Goal: Task Accomplishment & Management: Manage account settings

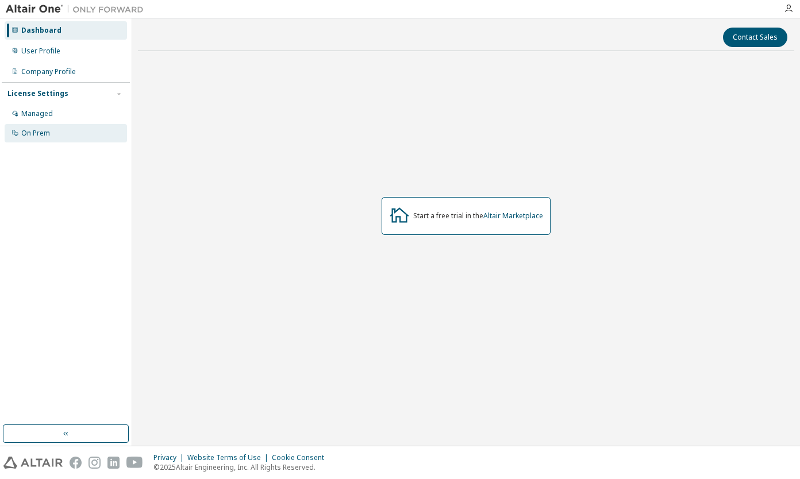
click at [30, 134] on div "On Prem" at bounding box center [35, 133] width 29 height 9
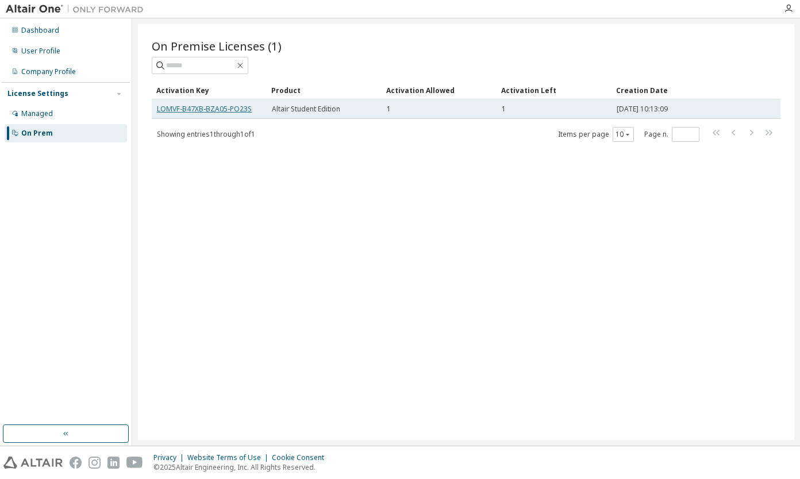
click at [179, 104] on link "LOMVF-B47XB-BZA05-PO23S" at bounding box center [204, 109] width 95 height 10
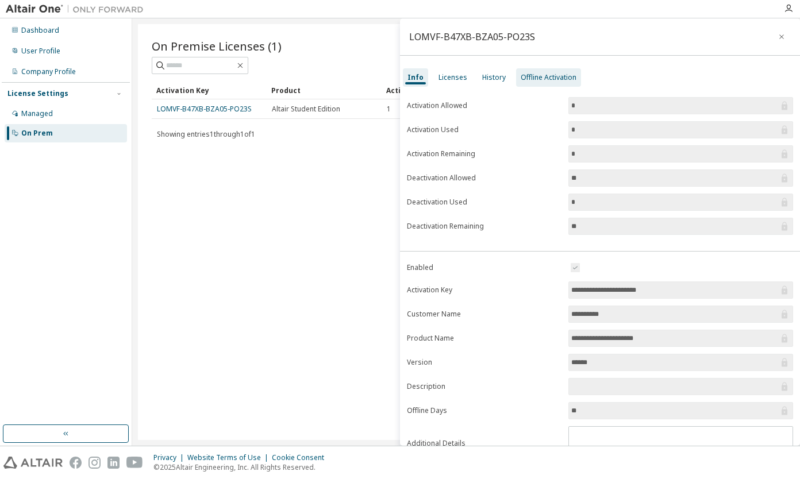
click at [537, 72] on div "Offline Activation" at bounding box center [548, 77] width 65 height 18
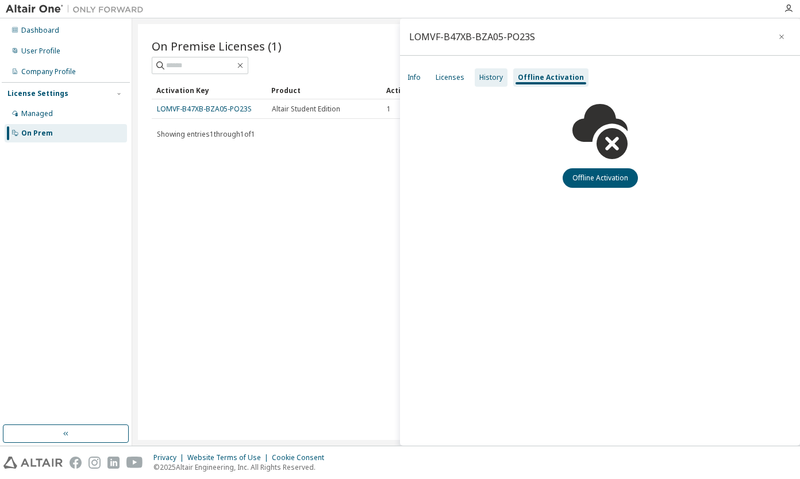
click at [500, 74] on div "History" at bounding box center [491, 77] width 24 height 9
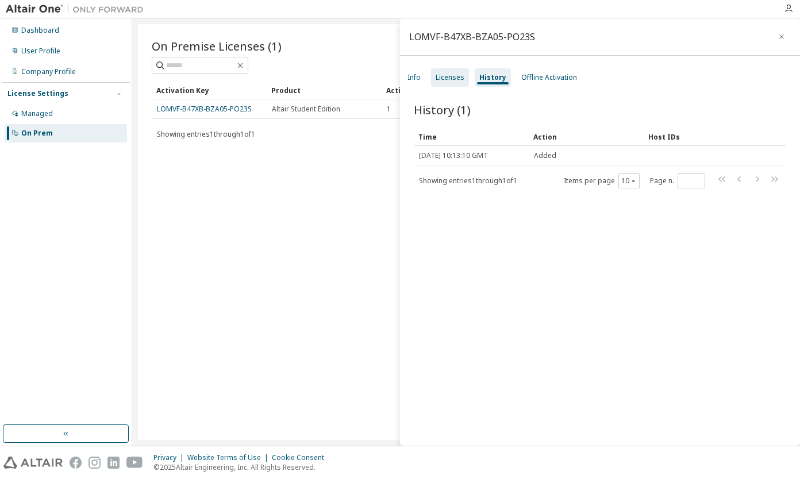
click at [450, 79] on div "Licenses" at bounding box center [449, 77] width 29 height 9
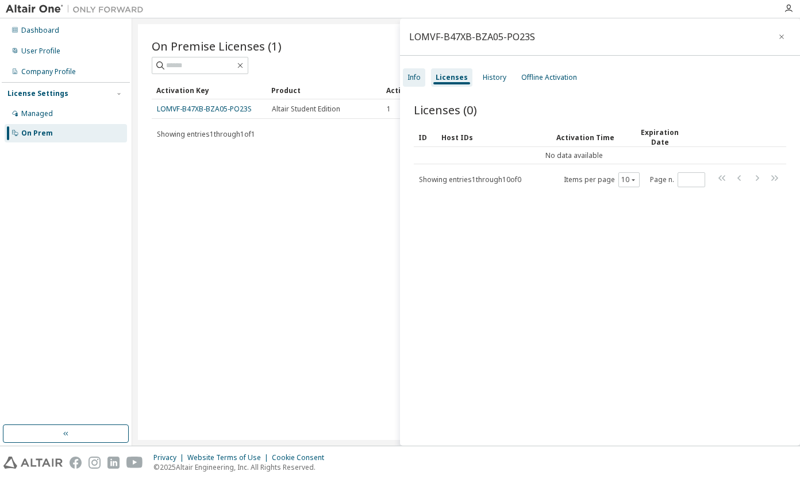
click at [413, 78] on div "Info" at bounding box center [413, 77] width 13 height 9
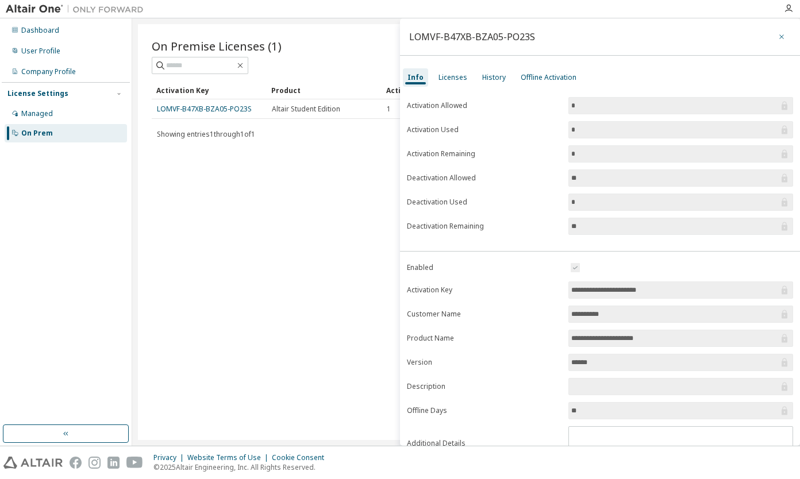
click at [777, 33] on icon "button" at bounding box center [781, 36] width 8 height 9
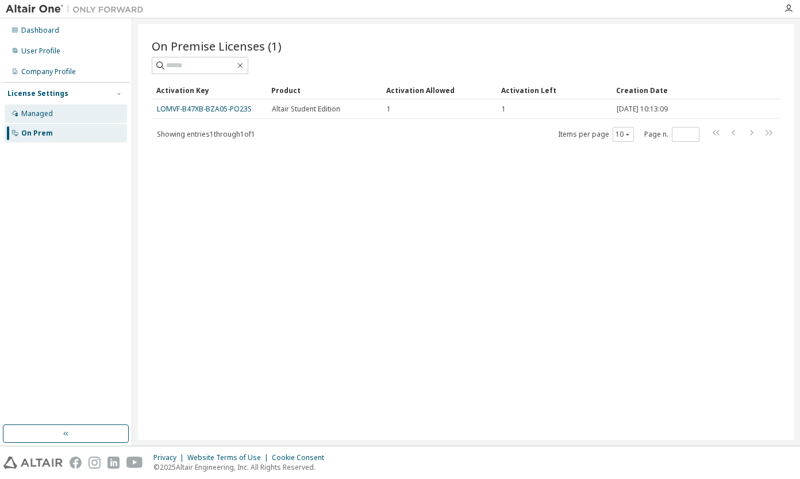
click at [37, 108] on div "Managed" at bounding box center [66, 114] width 122 height 18
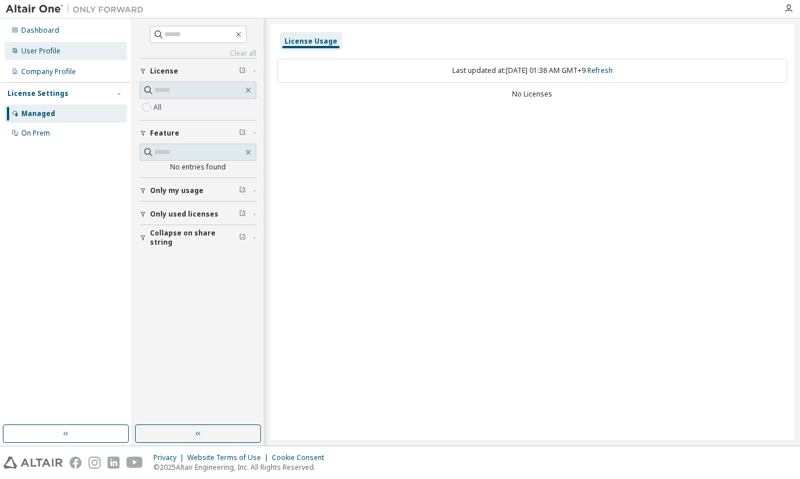
click at [61, 52] on div "User Profile" at bounding box center [66, 51] width 122 height 18
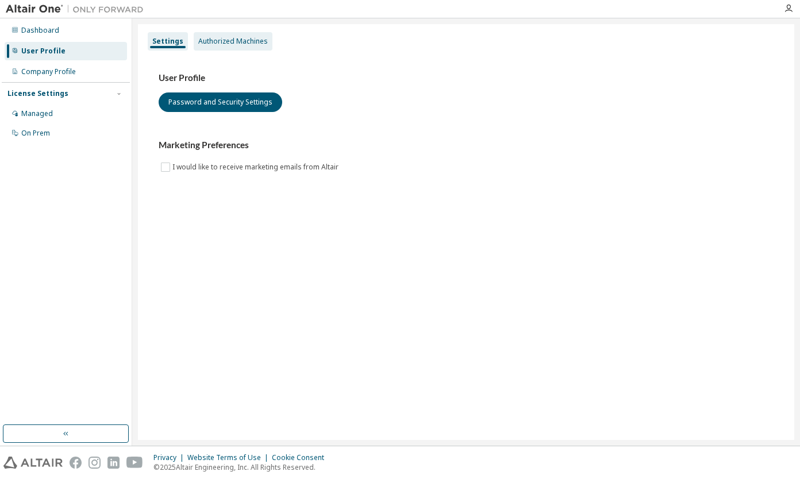
click at [229, 41] on div "Authorized Machines" at bounding box center [233, 41] width 70 height 9
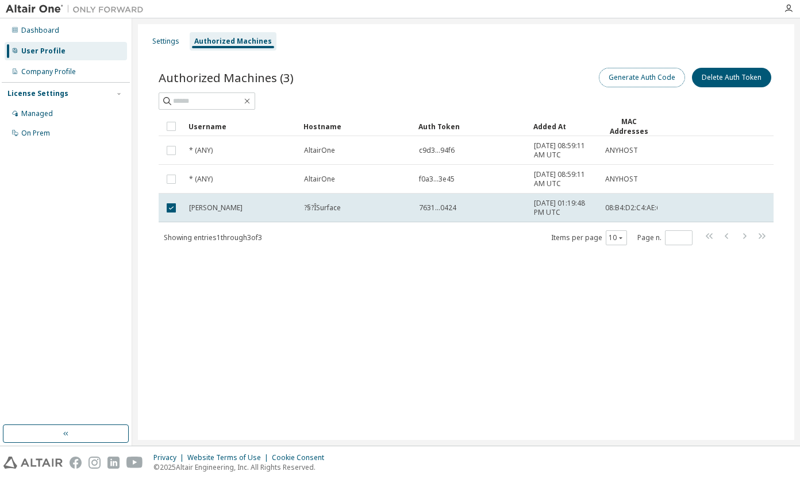
click at [636, 75] on button "Generate Auth Code" at bounding box center [642, 78] width 86 height 20
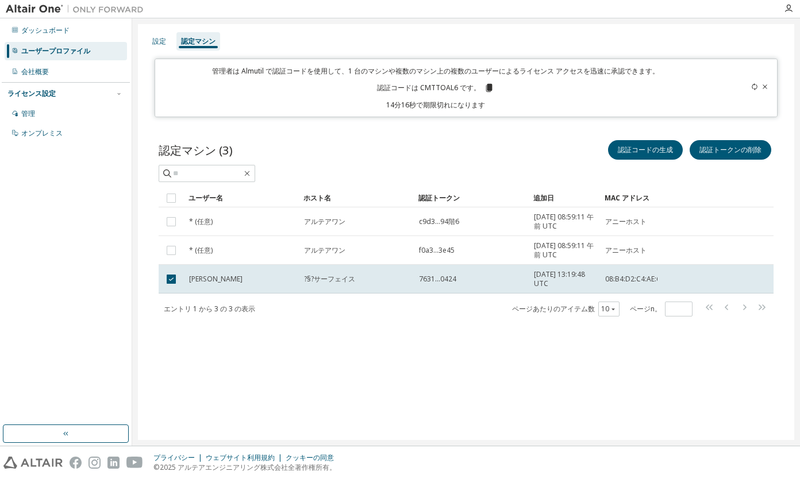
click at [448, 89] on font "認証コードは CMTTOAL6 です。" at bounding box center [428, 88] width 103 height 10
click at [489, 88] on icon at bounding box center [489, 88] width 6 height 8
click at [765, 88] on icon at bounding box center [764, 86] width 7 height 7
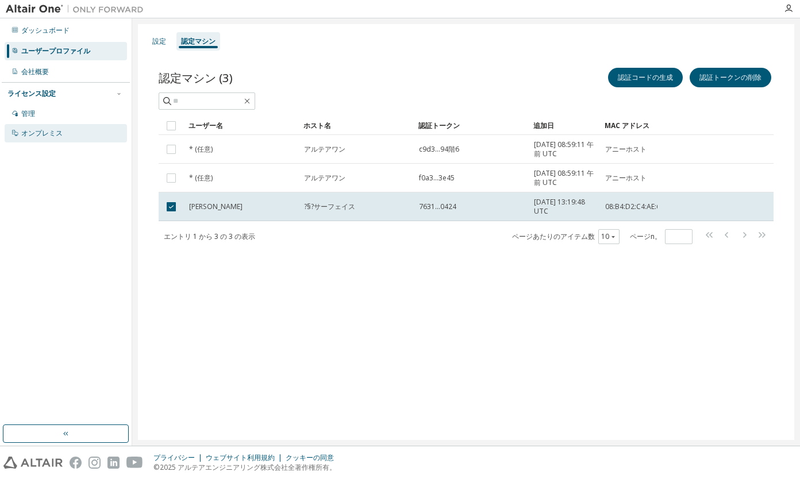
click at [41, 131] on div "オンプレミス" at bounding box center [41, 133] width 41 height 9
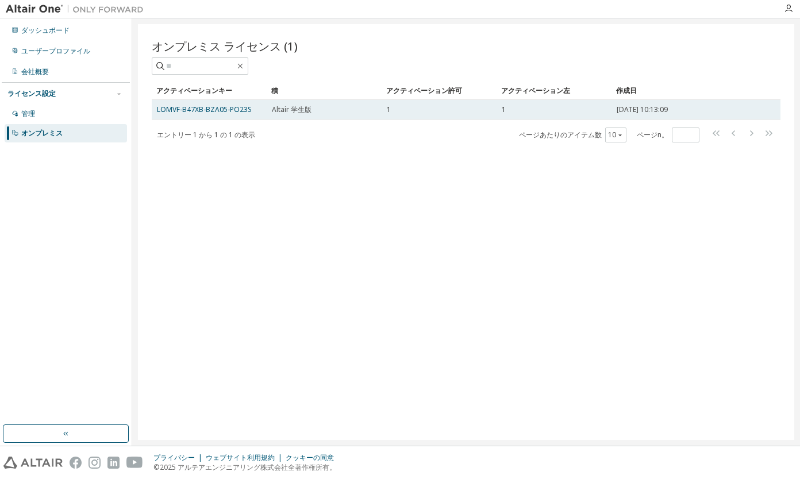
click at [186, 105] on td "LOMVF-B47XB-BZA05-PO23S" at bounding box center [209, 110] width 115 height 20
click at [163, 107] on link "LOMVF-B47XB-BZA05-PO23S" at bounding box center [204, 110] width 95 height 10
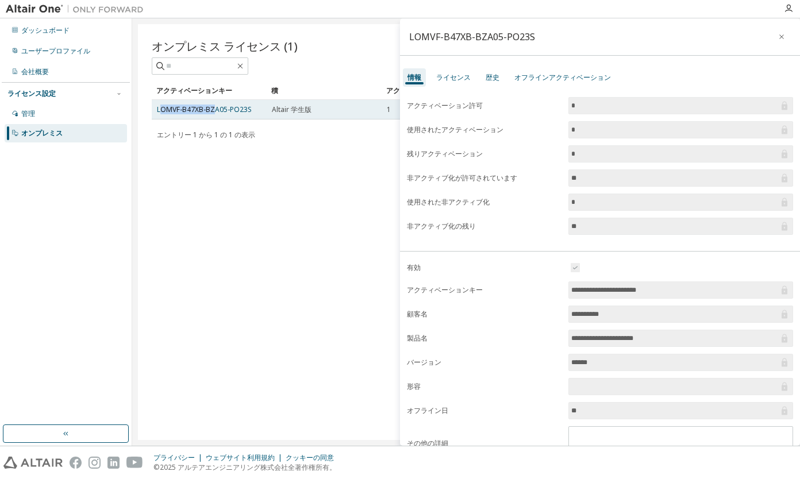
drag, startPoint x: 159, startPoint y: 110, endPoint x: 213, endPoint y: 103, distance: 54.4
click at [213, 103] on td "LOMVF-B47XB-BZA05-PO23S" at bounding box center [209, 110] width 115 height 20
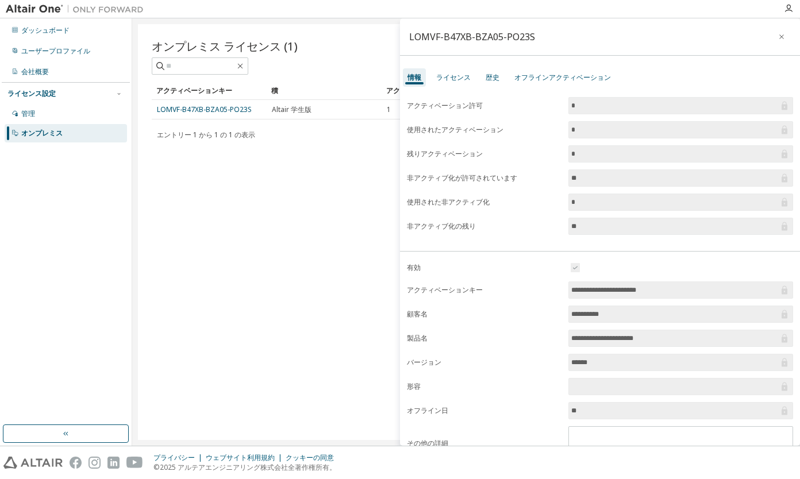
click at [172, 122] on div "アクティベーションキー 積 アクティベーション許可 アクティベーション左 作成日 LOMVF-B47XB-BZA05-PO23S Altair 学生版 1 1…" at bounding box center [466, 112] width 628 height 61
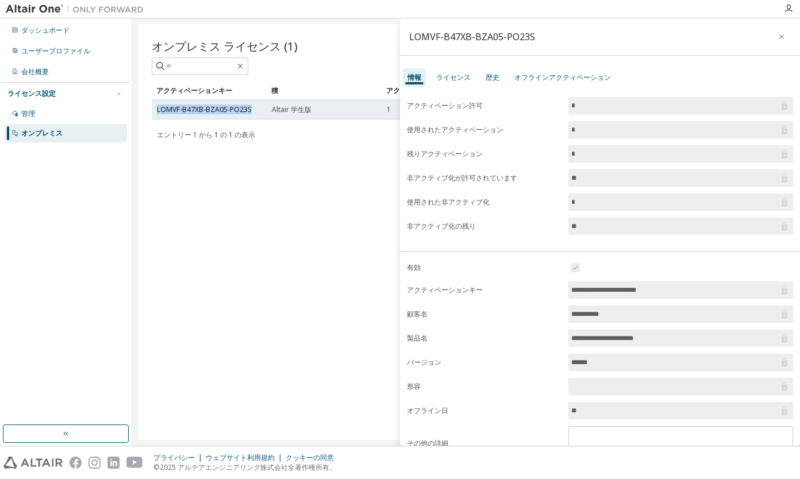
drag, startPoint x: 155, startPoint y: 109, endPoint x: 253, endPoint y: 108, distance: 98.8
click at [253, 108] on td "LOMVF-B47XB-BZA05-PO23S" at bounding box center [209, 110] width 115 height 20
copy link "LOMVF-B47XB-BZA05-PO23S"
click at [777, 33] on icon "button" at bounding box center [781, 36] width 8 height 9
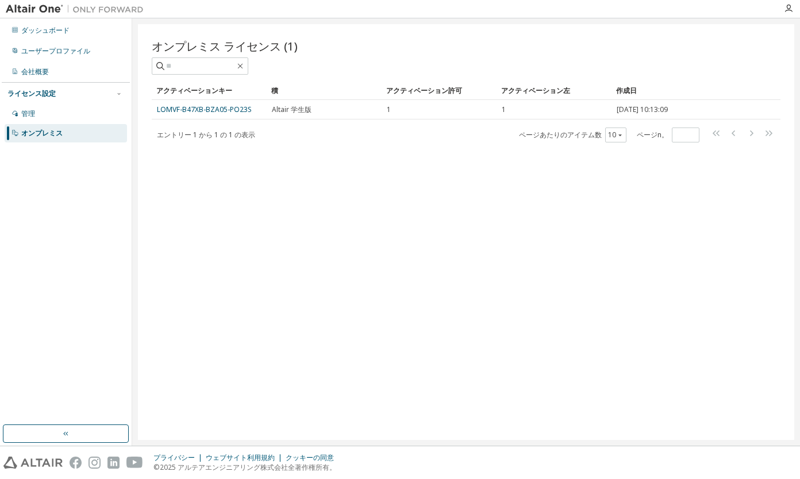
click at [393, 201] on div "オンプレミス ライセンス (1) Clear Load Save Save As Field Operator Value Select filter Sel…" at bounding box center [466, 232] width 656 height 416
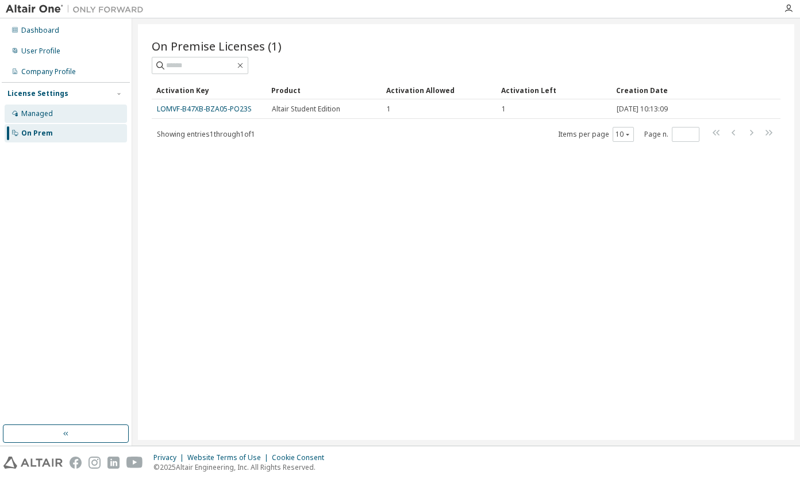
click at [60, 116] on div "Managed" at bounding box center [66, 114] width 122 height 18
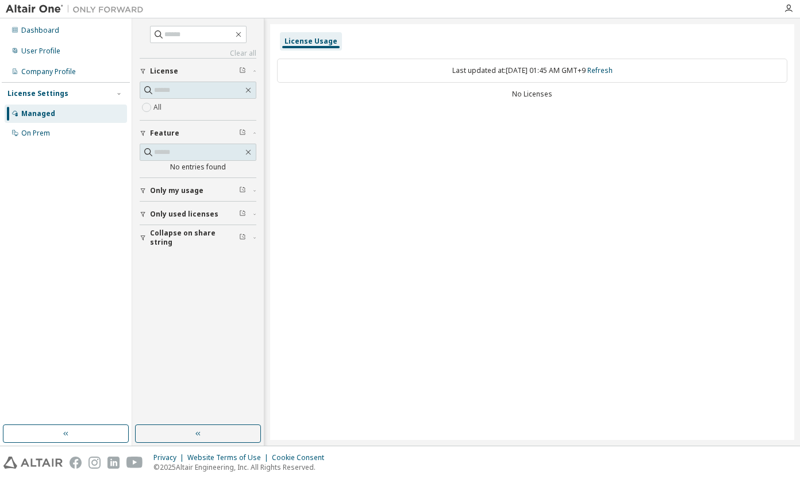
click at [182, 191] on span "Only my usage" at bounding box center [176, 190] width 53 height 9
click at [163, 218] on span "Only used licenses" at bounding box center [184, 214] width 68 height 9
click at [49, 70] on div "Company Profile" at bounding box center [48, 71] width 55 height 9
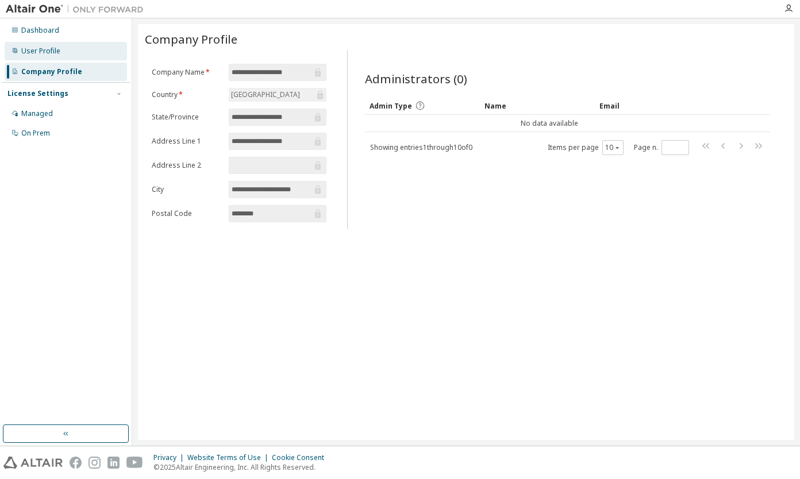
click at [52, 57] on div "User Profile" at bounding box center [66, 51] width 122 height 18
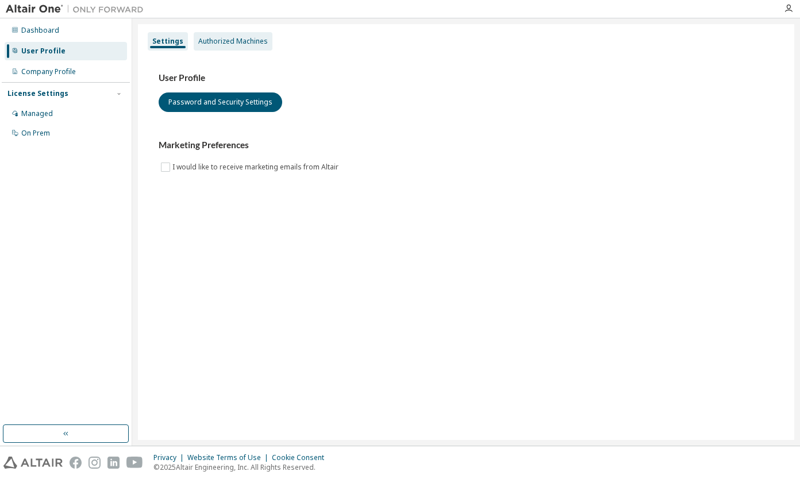
click at [211, 38] on div "Authorized Machines" at bounding box center [233, 41] width 70 height 9
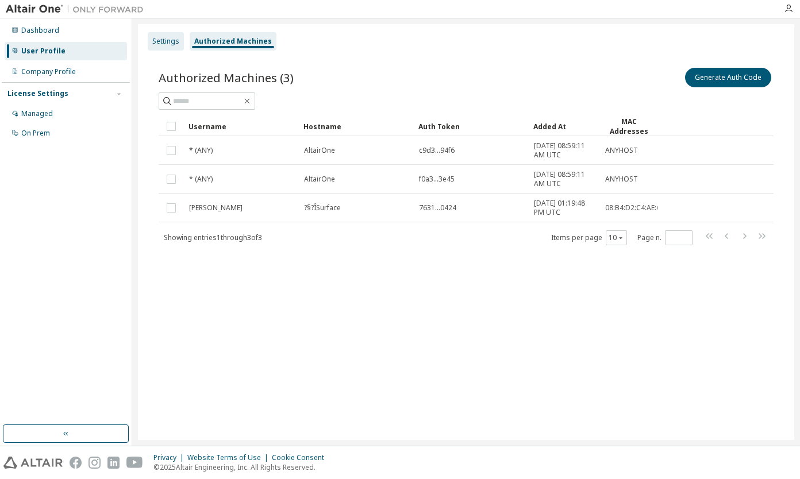
click at [159, 44] on div "Settings" at bounding box center [165, 41] width 27 height 9
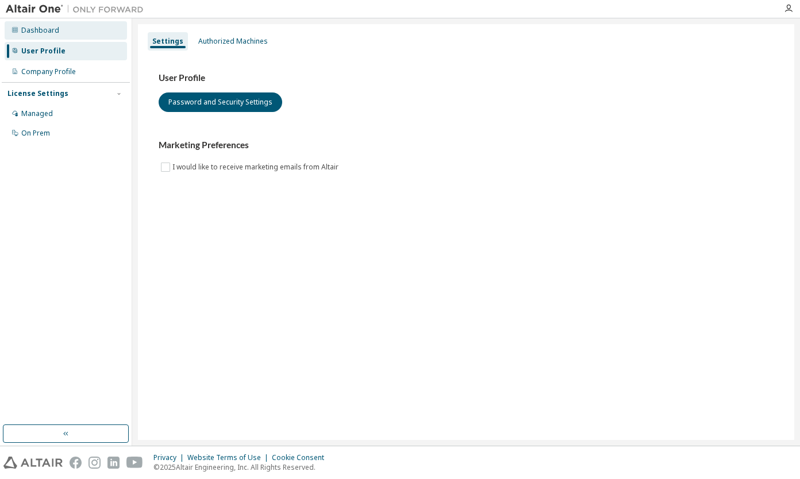
click at [85, 37] on div "Dashboard" at bounding box center [66, 30] width 122 height 18
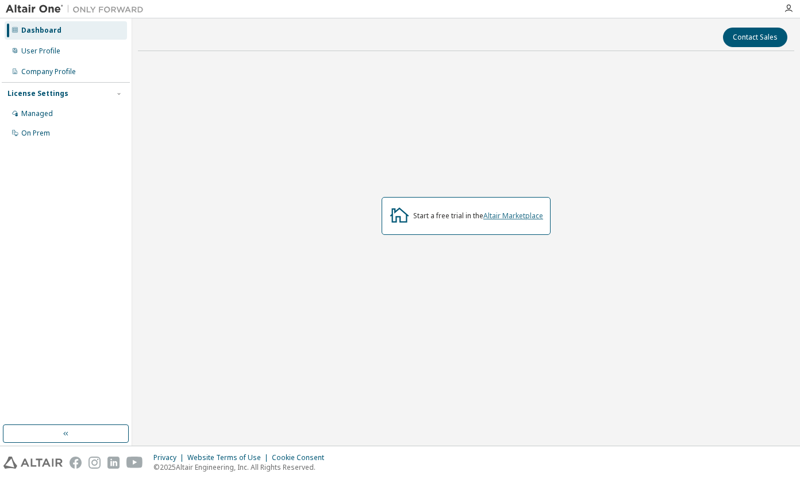
click at [504, 213] on link "Altair Marketplace" at bounding box center [513, 216] width 60 height 10
